Goal: Find specific page/section: Find specific page/section

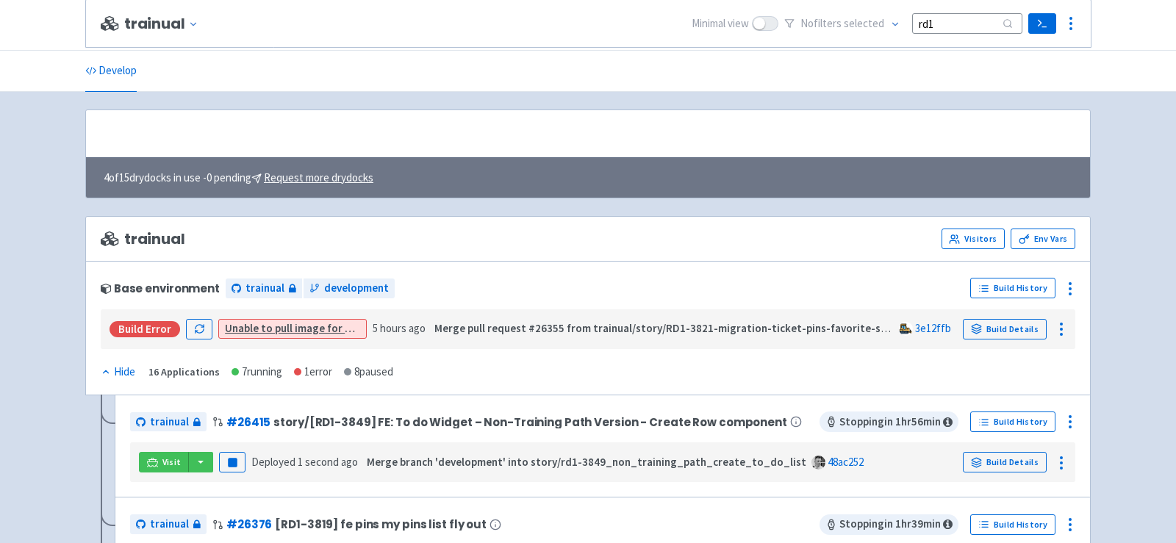
scroll to position [236, 0]
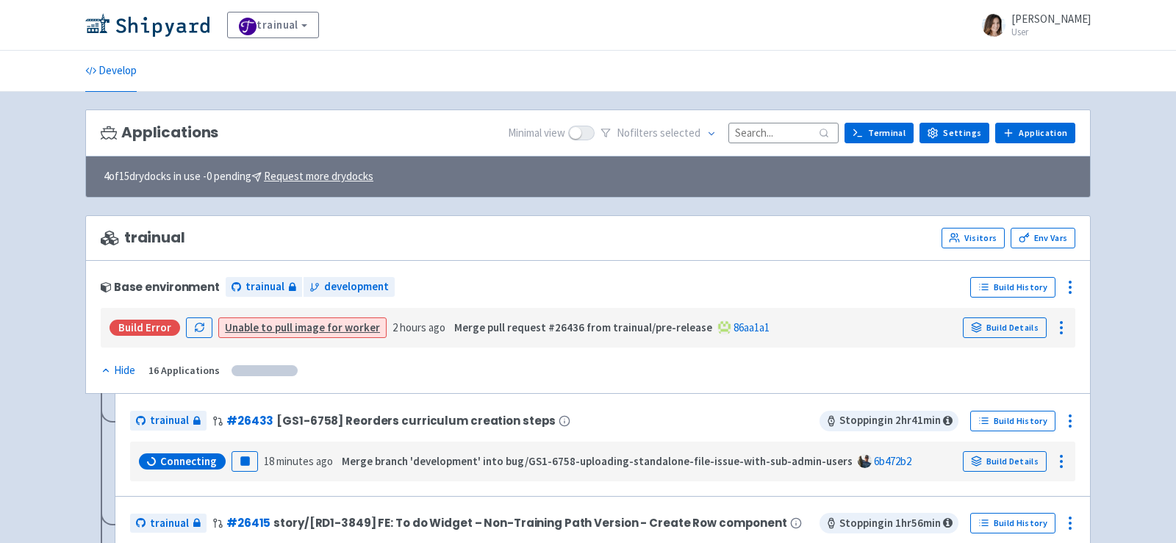
click at [771, 123] on input at bounding box center [783, 133] width 110 height 20
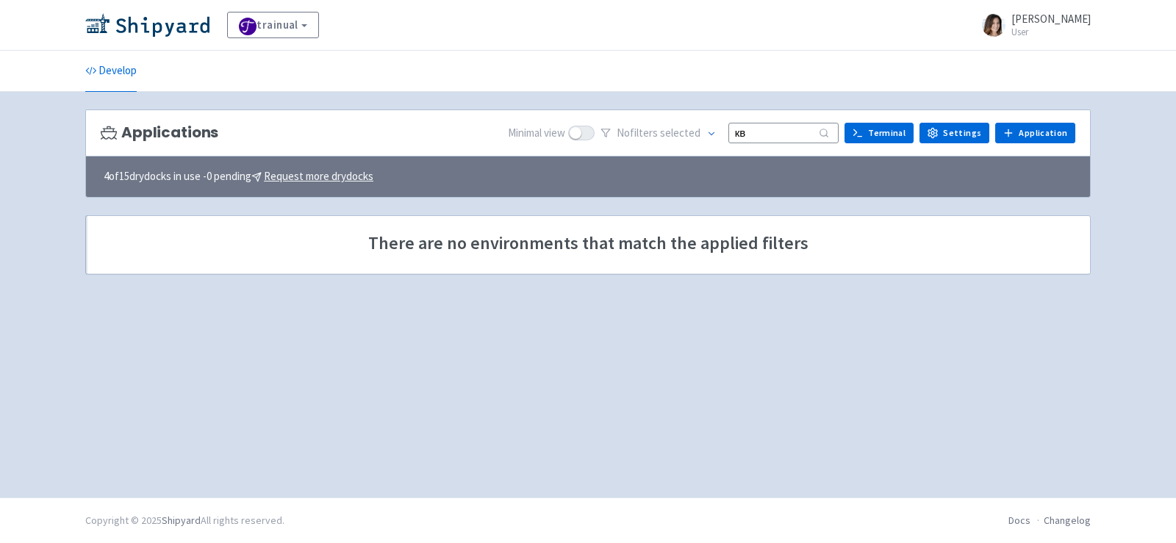
type input "к"
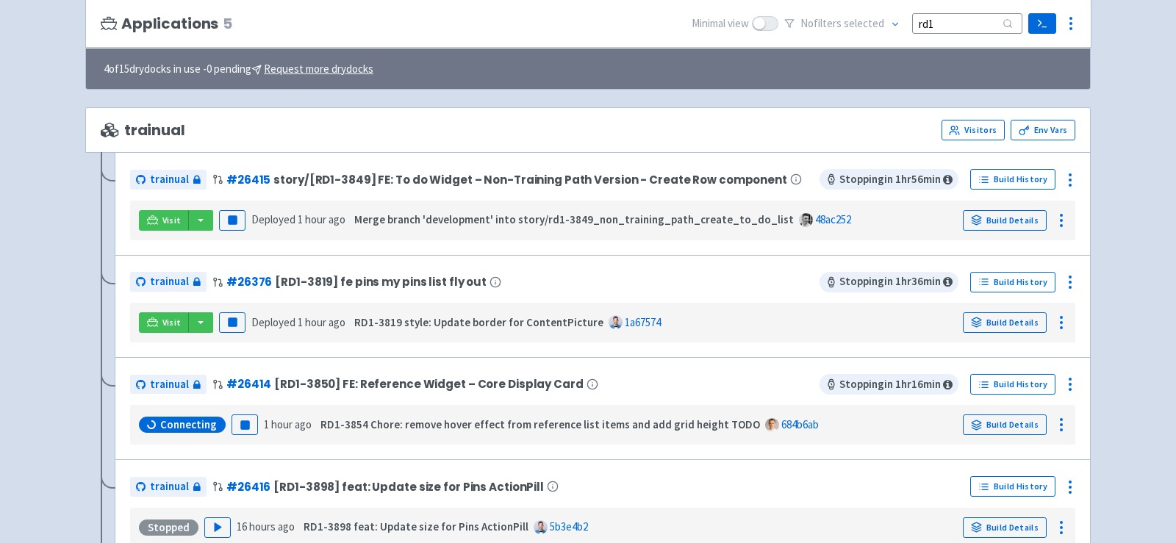
scroll to position [108, 0]
type input "rd1"
click at [202, 218] on button "button" at bounding box center [200, 221] width 25 height 21
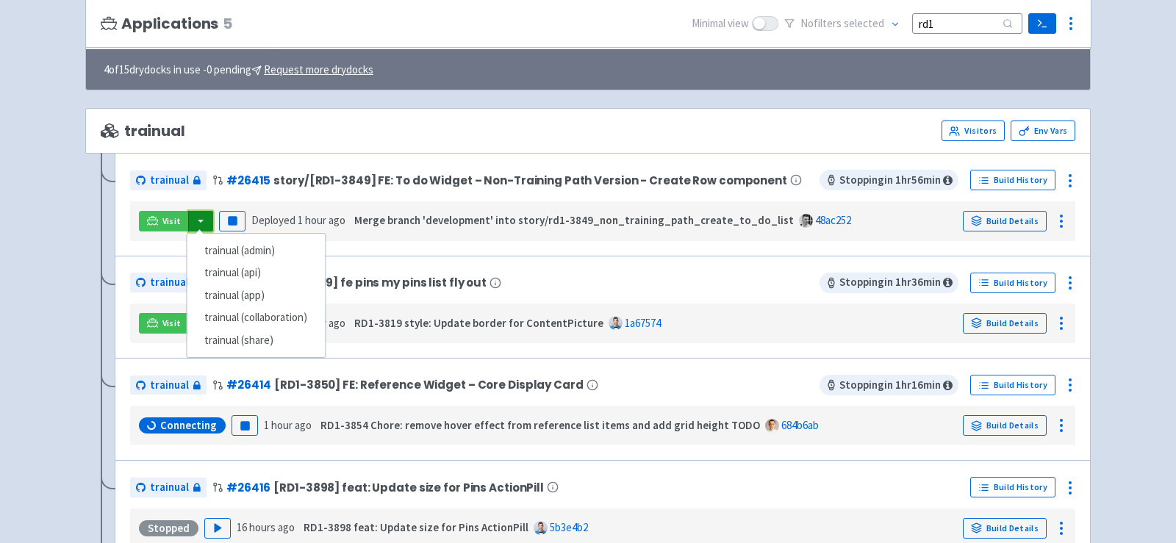
click at [202, 218] on button "button" at bounding box center [200, 221] width 25 height 21
click at [253, 248] on link "trainual (admin)" at bounding box center [256, 251] width 138 height 23
